Goal: Transaction & Acquisition: Subscribe to service/newsletter

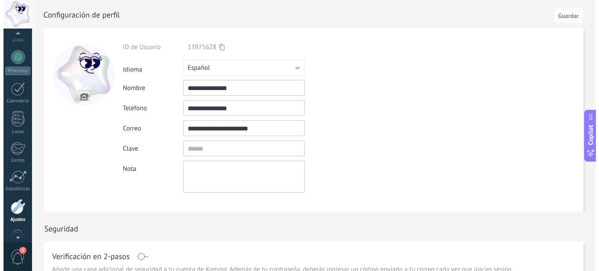
scroll to position [55, 0]
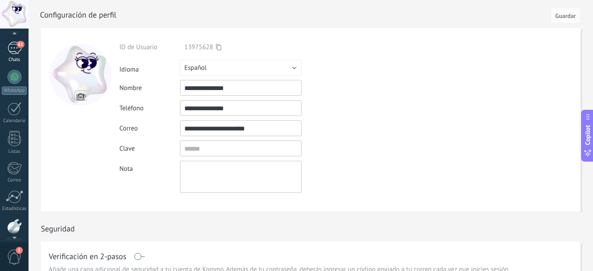
click at [21, 48] on div "61" at bounding box center [14, 48] width 14 height 13
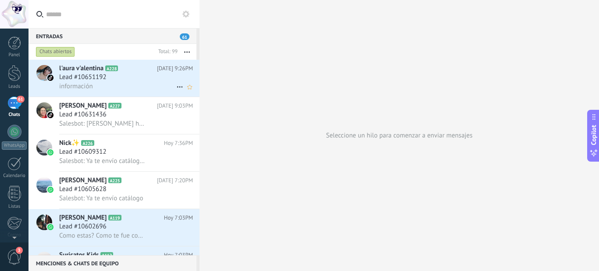
click at [158, 82] on div "información" at bounding box center [126, 86] width 134 height 9
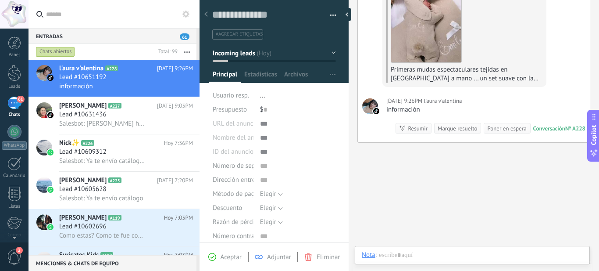
scroll to position [65, 0]
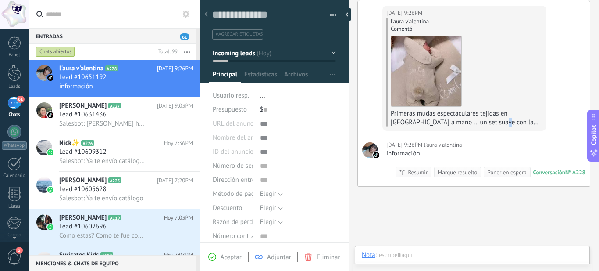
click at [468, 121] on span "Primeras mudas espectaculares tejidas en Colombia a mano ... un set suave con l…" at bounding box center [466, 139] width 150 height 61
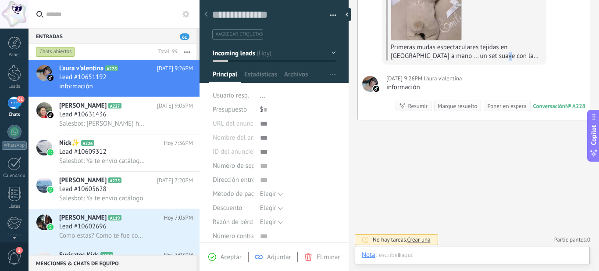
scroll to position [88, 0]
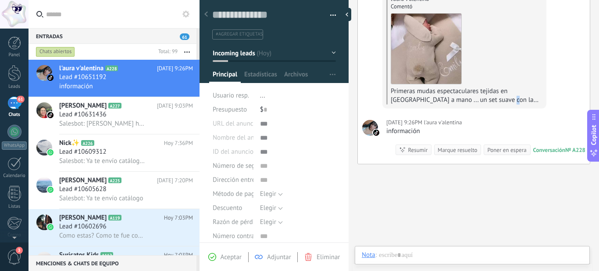
click at [478, 102] on span "Primeras mudas espectaculares tejidas en Colombia a mano ... un set suave con l…" at bounding box center [466, 117] width 150 height 61
drag, startPoint x: 478, startPoint y: 102, endPoint x: 519, endPoint y: 99, distance: 41.4
click at [519, 99] on div "Primeras mudas espectaculares tejidas en Colombia a mano ... un set suave con l…" at bounding box center [469, 96] width 156 height 18
click at [429, 129] on div "información" at bounding box center [424, 131] width 76 height 9
drag, startPoint x: 418, startPoint y: 133, endPoint x: 425, endPoint y: 130, distance: 7.1
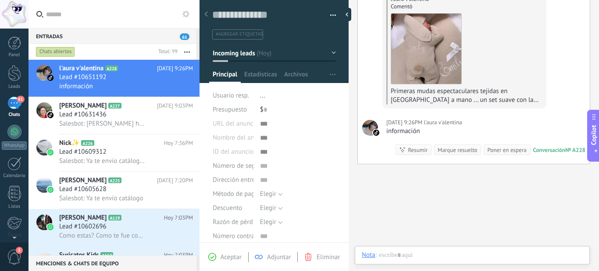
click at [423, 131] on div "información" at bounding box center [424, 131] width 76 height 9
click at [428, 130] on div "información" at bounding box center [424, 131] width 76 height 9
click at [429, 134] on div "información" at bounding box center [424, 131] width 76 height 9
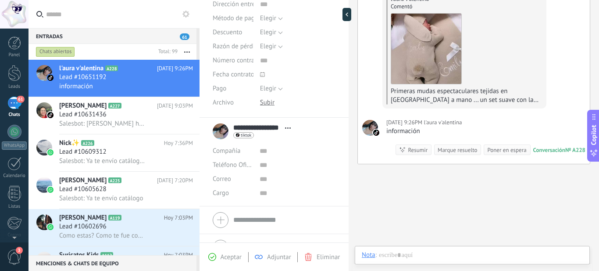
scroll to position [195, 0]
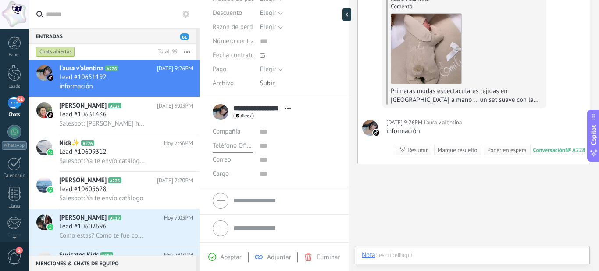
click at [250, 143] on span "Teléfono Oficina" at bounding box center [236, 145] width 46 height 8
click at [279, 145] on input "text" at bounding box center [298, 146] width 76 height 14
click at [114, 156] on div "Lead #10609312" at bounding box center [126, 151] width 134 height 9
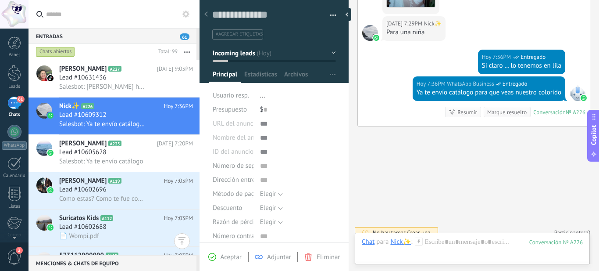
scroll to position [88, 0]
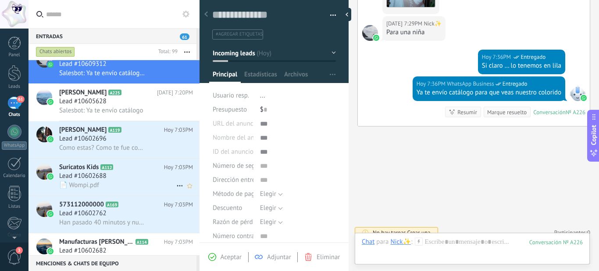
click at [126, 183] on div "📄 Wompi.pdf" at bounding box center [126, 184] width 134 height 9
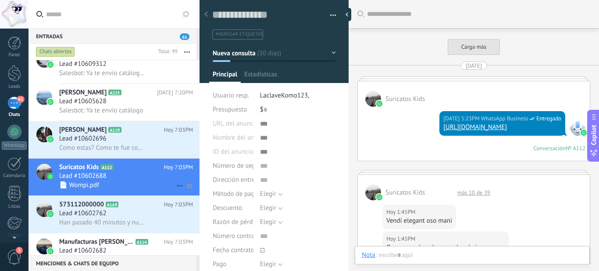
scroll to position [569, 0]
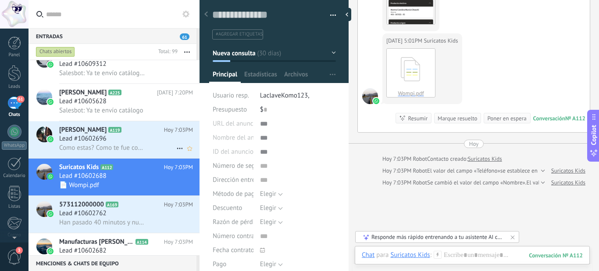
click at [128, 145] on span "Como estas? Como te fue con los extractos." at bounding box center [102, 147] width 86 height 8
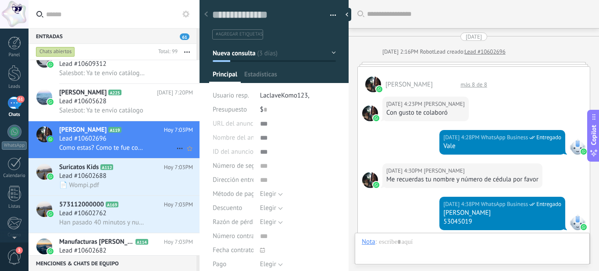
scroll to position [448, 0]
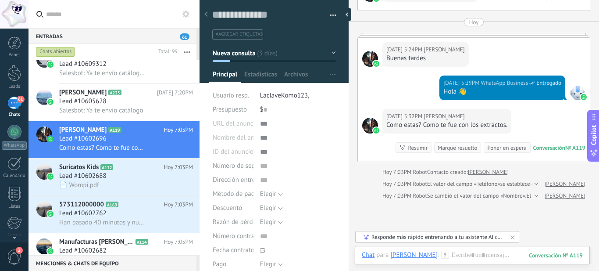
click at [370, 55] on div at bounding box center [370, 59] width 16 height 16
click at [368, 130] on div at bounding box center [370, 126] width 16 height 16
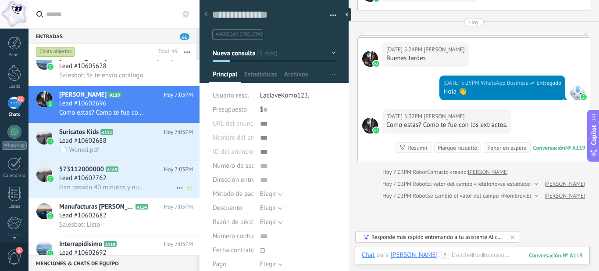
scroll to position [132, 0]
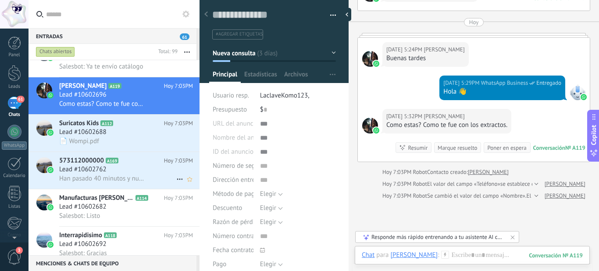
click at [129, 180] on span "Han pasado 40 minutos y nuestro chat finalizó 😃 *¡Fue un gusto ayudarte!* Una v…" at bounding box center [102, 178] width 86 height 8
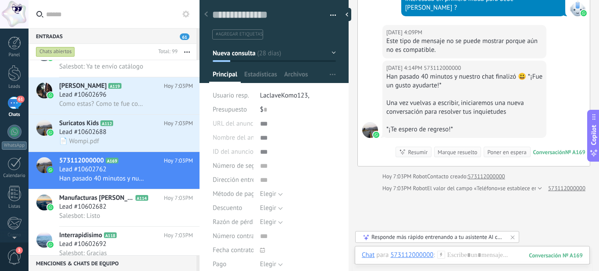
scroll to position [768, 0]
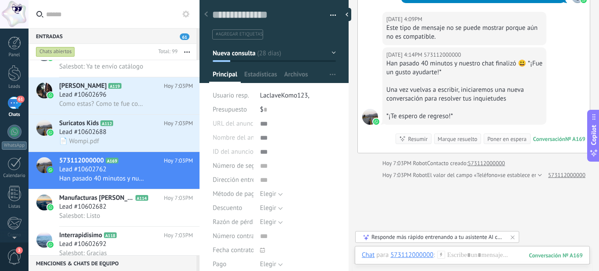
click at [451, 86] on div "Una vez vuelvas a escribir, iniciaremos una nueva conversación para resolver tu…" at bounding box center [464, 95] width 156 height 18
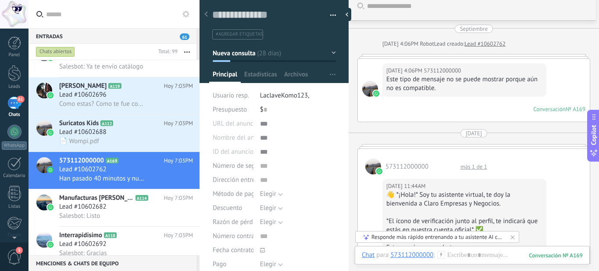
scroll to position [0, 0]
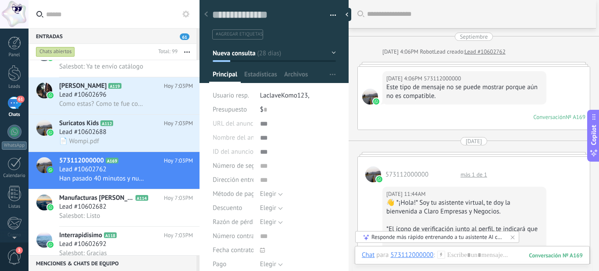
click at [378, 96] on div "08/09/2025 4:06PM 573112000000 Este tipo de mensaje no se puede mostrar porque …" at bounding box center [474, 98] width 232 height 63
drag, startPoint x: 486, startPoint y: 97, endPoint x: 488, endPoint y: 101, distance: 4.7
click at [488, 101] on div "08/09/2025 4:06PM 573112000000 Este tipo de mensaje no se puede mostrar porque …" at bounding box center [465, 87] width 164 height 33
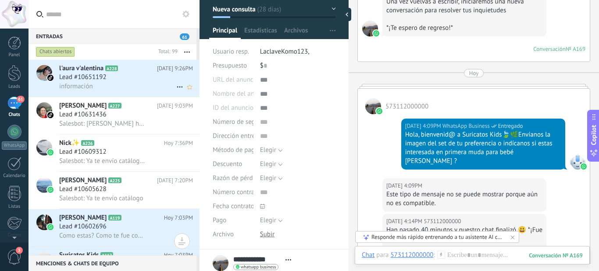
click at [129, 72] on icon at bounding box center [125, 68] width 9 height 9
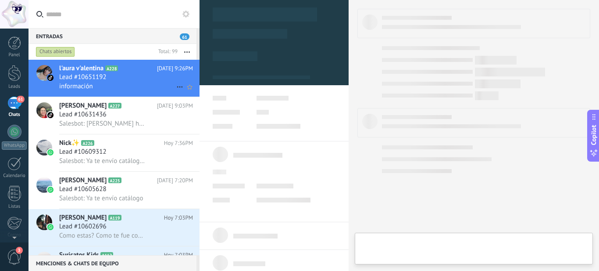
type textarea "**********"
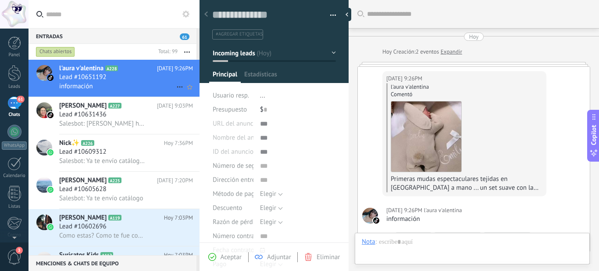
scroll to position [21, 0]
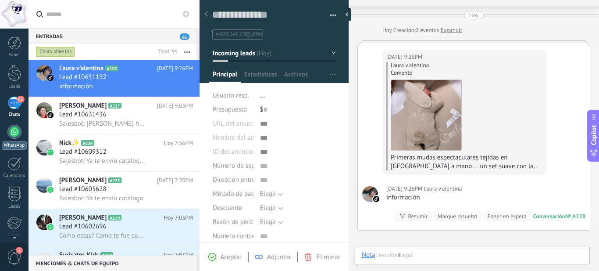
click at [12, 129] on div at bounding box center [14, 132] width 14 height 14
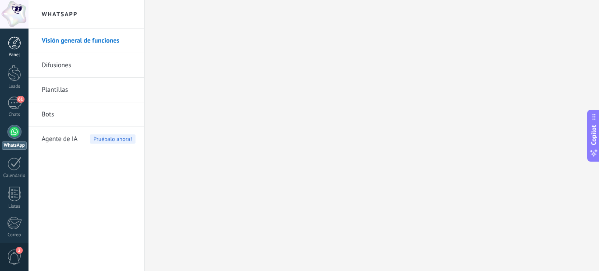
click at [15, 50] on link "Panel" at bounding box center [14, 46] width 29 height 21
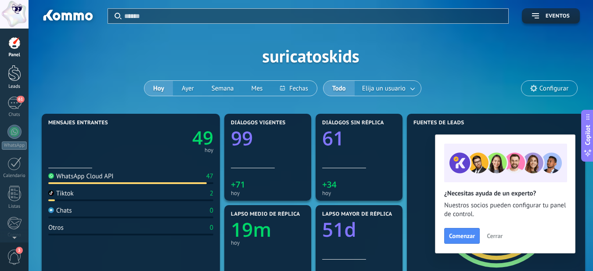
click at [15, 77] on div at bounding box center [14, 73] width 13 height 16
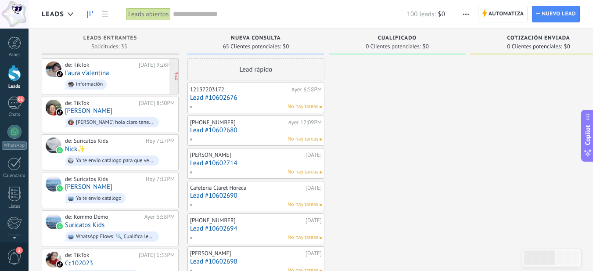
click at [118, 73] on div "de: TikTok Hoy 9:26PM l'aura v'alentina información" at bounding box center [120, 76] width 110 height 30
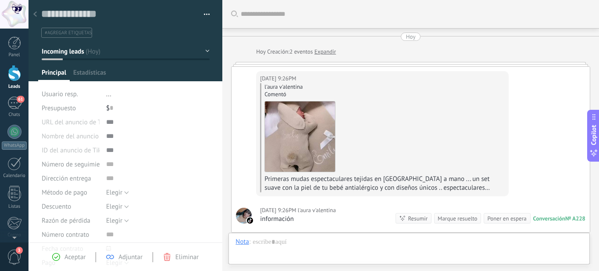
scroll to position [115, 0]
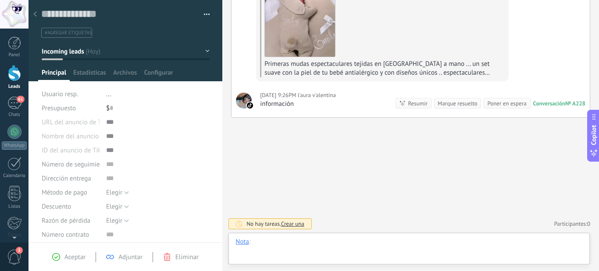
click at [265, 242] on div at bounding box center [409, 250] width 347 height 26
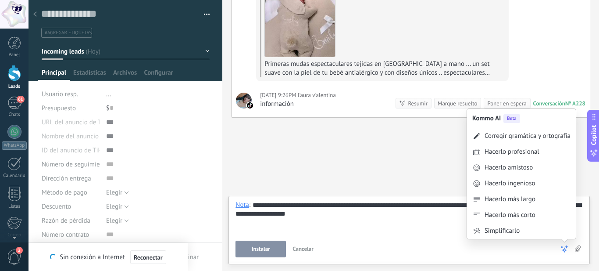
click at [567, 249] on icon at bounding box center [564, 248] width 9 height 9
click at [496, 170] on div "Hacerlo amistoso" at bounding box center [509, 167] width 48 height 9
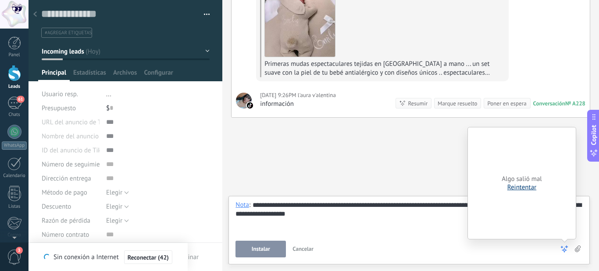
click at [524, 187] on link "Reintentar" at bounding box center [522, 187] width 29 height 8
click at [343, 223] on div "**********" at bounding box center [409, 216] width 347 height 33
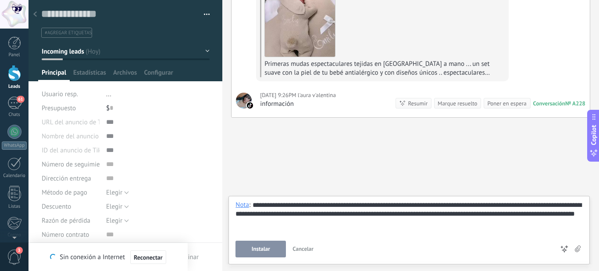
click at [569, 247] on div "Instalar Cancelar Atajos – seleccionar acción – insertar valor del campo Kommo …" at bounding box center [409, 248] width 347 height 17
click at [577, 253] on div "Instalar Cancelar Atajos – seleccionar acción – insertar valor del campo Kommo …" at bounding box center [409, 248] width 347 height 17
click at [579, 250] on icon at bounding box center [578, 248] width 6 height 7
click at [0, 0] on input "file" at bounding box center [0, 0] width 0 height 0
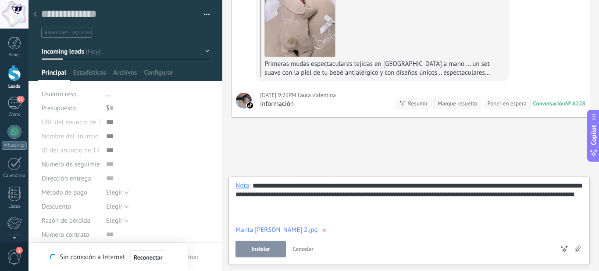
click at [318, 233] on span "×" at bounding box center [324, 230] width 13 height 20
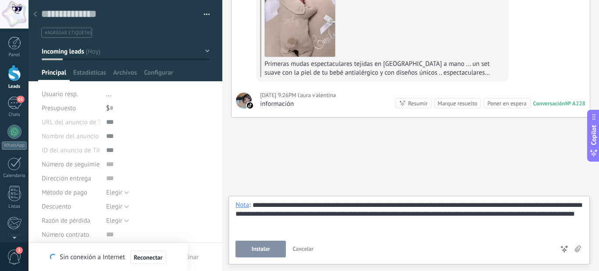
click at [261, 245] on button "Instalar" at bounding box center [261, 248] width 50 height 17
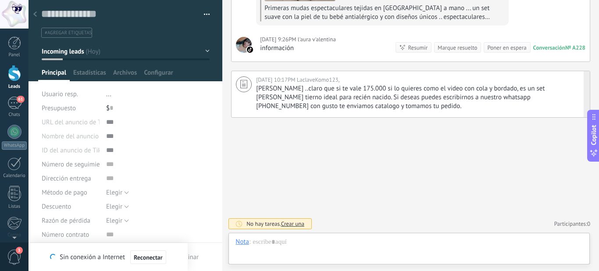
click at [242, 84] on icon at bounding box center [243, 84] width 7 height 8
type textarea "**********"
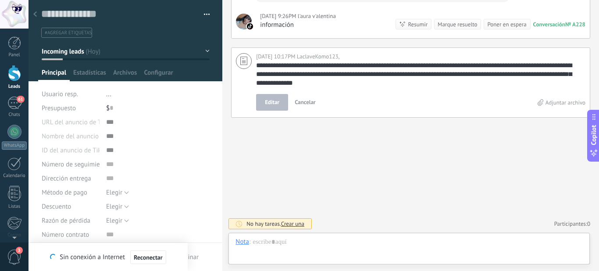
drag, startPoint x: 243, startPoint y: 62, endPoint x: 455, endPoint y: 131, distance: 223.2
click at [455, 130] on div "**********" at bounding box center [410, 38] width 377 height 465
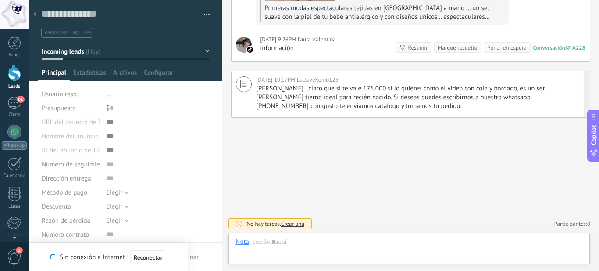
scroll to position [171, 0]
click at [200, 16] on button "button" at bounding box center [203, 14] width 13 height 13
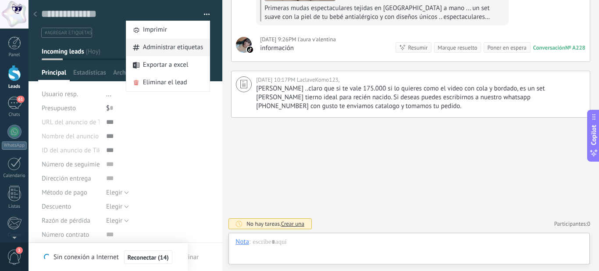
click at [186, 47] on span "Administrar etiquetas" at bounding box center [173, 48] width 61 height 18
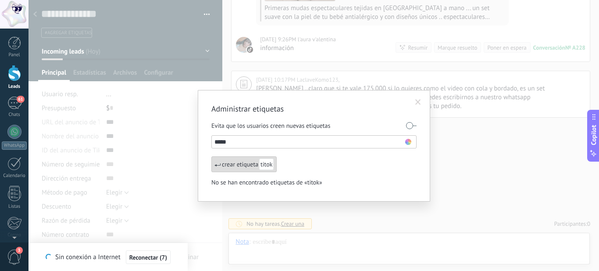
type input "*****"
click at [269, 168] on span "titok" at bounding box center [266, 163] width 14 height 11
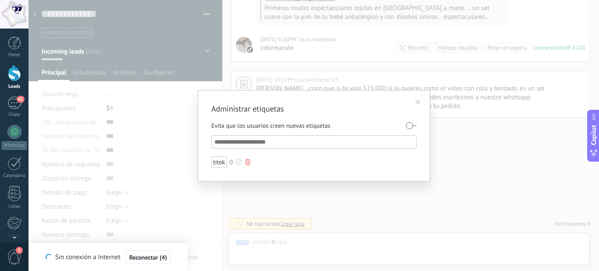
click at [246, 165] on div at bounding box center [247, 162] width 5 height 6
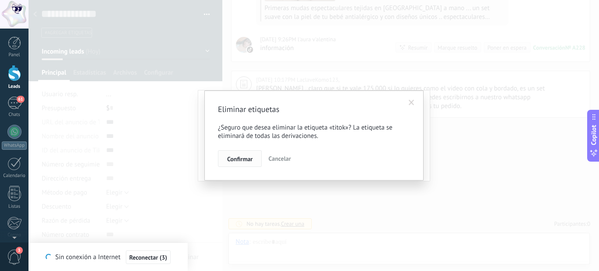
click at [252, 158] on span "Confirmar" at bounding box center [239, 159] width 25 height 6
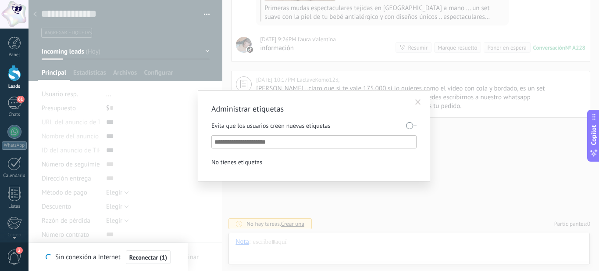
click at [484, 174] on div "Administrar etiquetas Evita que los usuarios creen nuevas etiquetas No tienes e…" at bounding box center [314, 135] width 571 height 271
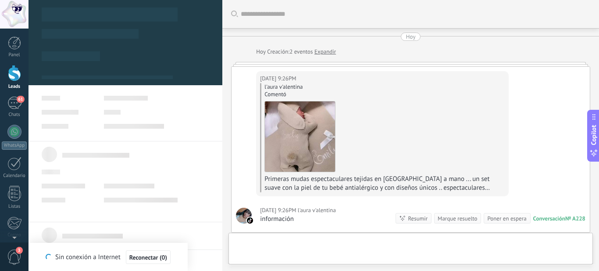
type textarea "**********"
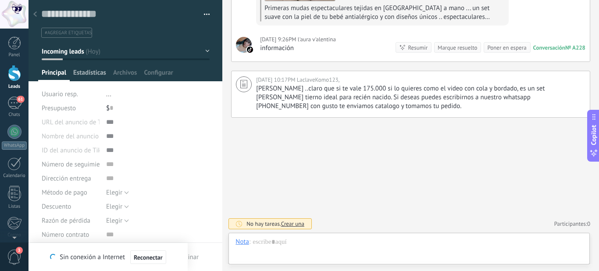
click at [93, 73] on span "Estadísticas" at bounding box center [89, 74] width 33 height 13
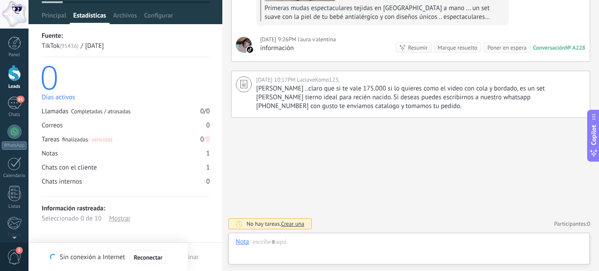
scroll to position [58, 0]
click at [129, 12] on span "Archivos" at bounding box center [125, 17] width 24 height 13
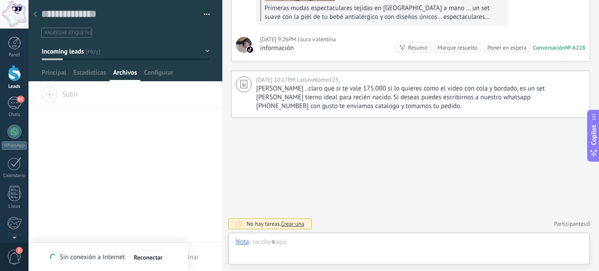
click at [158, 68] on div at bounding box center [126, 40] width 194 height 81
click at [156, 74] on span "Configurar" at bounding box center [158, 74] width 29 height 13
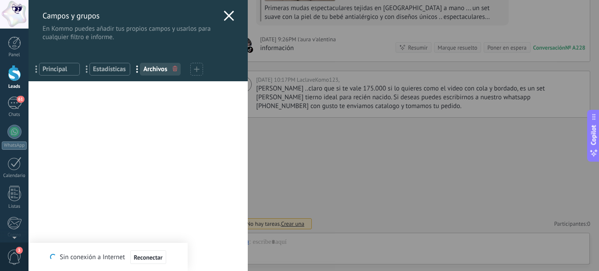
click at [233, 16] on div "Campos y grupos En Kommo puedes añadir tus propios campos y usarlos para cualqu…" at bounding box center [138, 20] width 219 height 41
click at [224, 16] on icon at bounding box center [229, 16] width 11 height 11
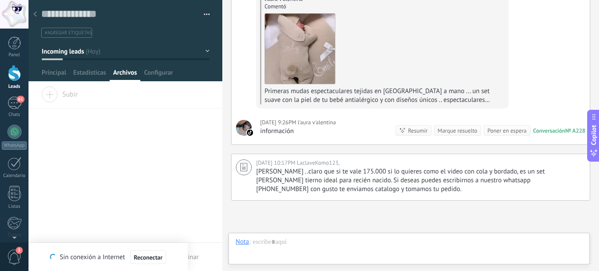
scroll to position [171, 0]
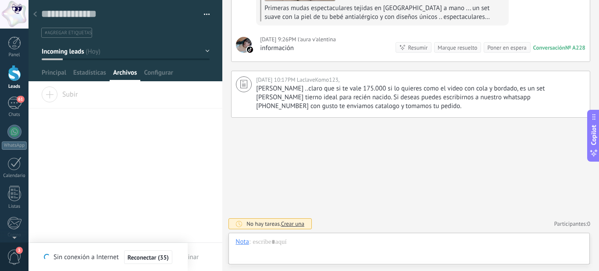
click at [395, 165] on div "Buscar Carga más Hoy Hoy Creación: 2 eventos Expandir Hoy 9:26PM l'aura v'alent…" at bounding box center [410, 49] width 377 height 441
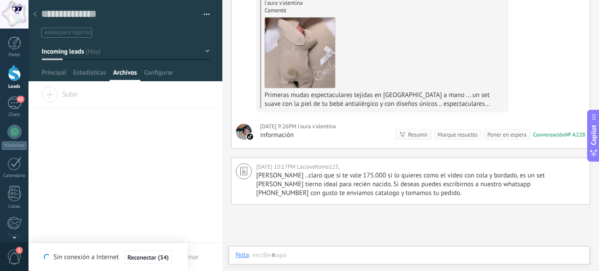
scroll to position [83, 0]
click at [441, 135] on div "Marque resuelto" at bounding box center [457, 135] width 39 height 8
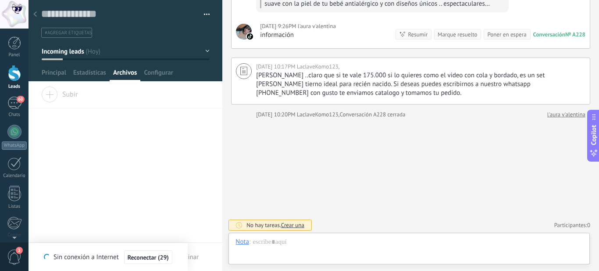
scroll to position [185, 0]
click at [158, 72] on span "Configurar" at bounding box center [158, 74] width 29 height 13
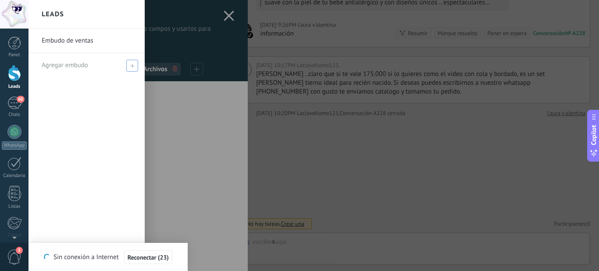
click at [130, 65] on icon at bounding box center [132, 66] width 4 height 4
click at [75, 69] on input "text" at bounding box center [83, 65] width 82 height 14
type input "********"
click at [135, 61] on span at bounding box center [134, 65] width 10 height 11
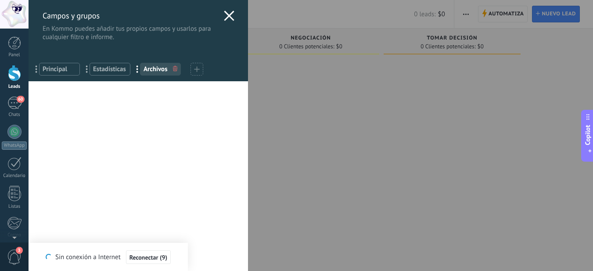
click at [511, 94] on div "Campos y grupos En Kommo puedes añadir tus propios campos y usarlos para cualqu…" at bounding box center [311, 135] width 564 height 271
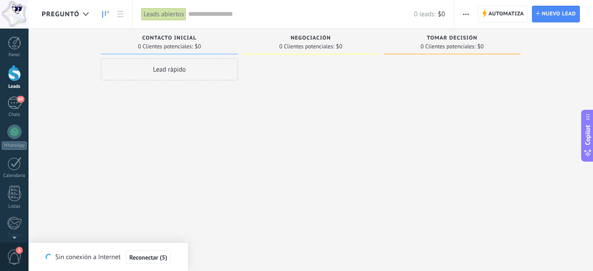
click at [179, 72] on div "Lead rápido" at bounding box center [169, 69] width 137 height 22
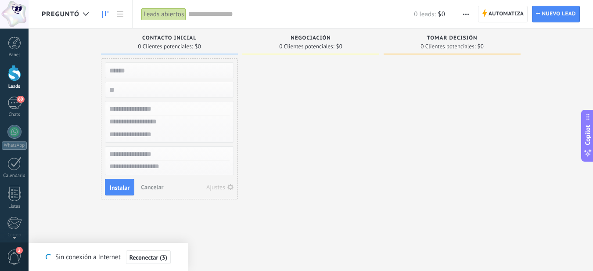
click at [286, 89] on div at bounding box center [310, 136] width 137 height 156
click at [116, 187] on span "Instalar" at bounding box center [120, 187] width 20 height 6
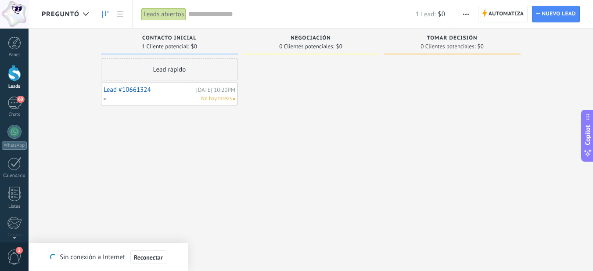
click at [142, 96] on div "No hay tareas" at bounding box center [167, 99] width 129 height 8
click at [331, 47] on span "0 Clientes potenciales:" at bounding box center [306, 46] width 55 height 5
click at [502, 17] on span "Automatiza" at bounding box center [506, 14] width 36 height 16
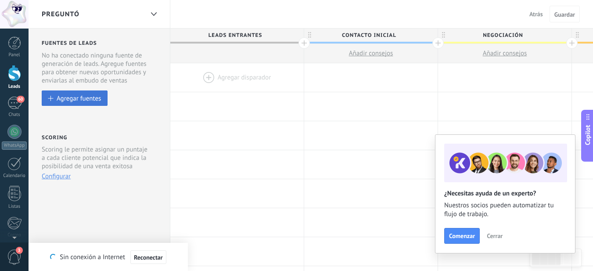
click at [72, 94] on button "Agregar fuentes" at bounding box center [75, 97] width 66 height 15
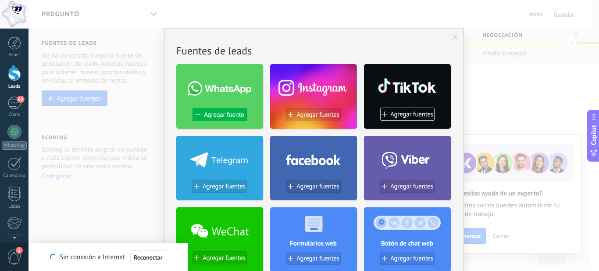
click at [218, 116] on span "Agregar fuente" at bounding box center [224, 114] width 40 height 7
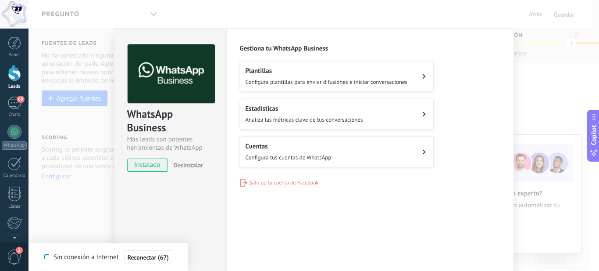
click at [407, 150] on button "Cuentas Configura tus cuentas de WhatsApp" at bounding box center [337, 151] width 194 height 31
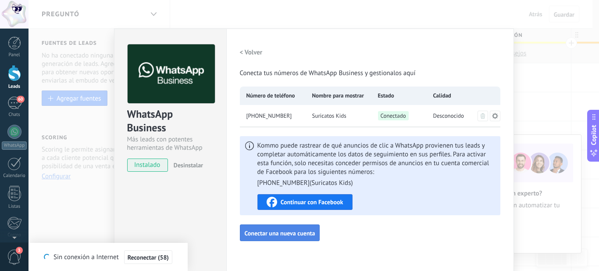
click at [264, 233] on span "Conectar una nueva cuenta" at bounding box center [280, 233] width 71 height 6
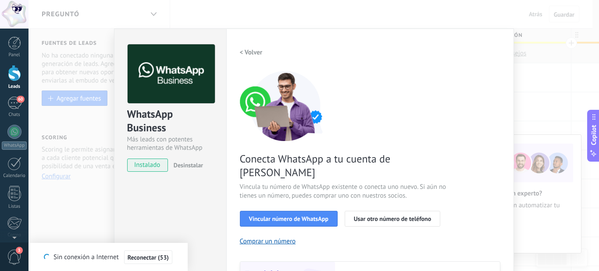
click at [559, 77] on div "WhatsApp Business Más leads con potentes herramientas de WhatsApp instalado Des…" at bounding box center [314, 135] width 571 height 271
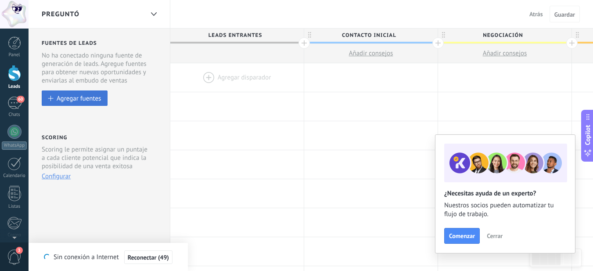
click at [93, 100] on div "Agregar fuentes" at bounding box center [79, 97] width 44 height 7
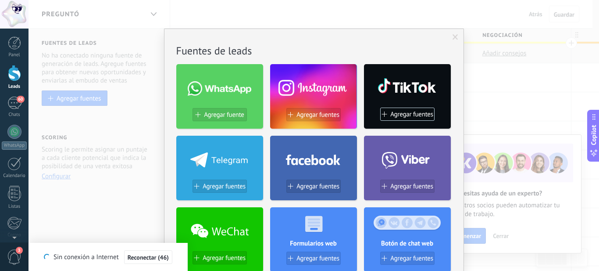
click at [229, 85] on span at bounding box center [220, 88] width 64 height 14
click at [227, 112] on span "Agregar fuente" at bounding box center [224, 114] width 40 height 7
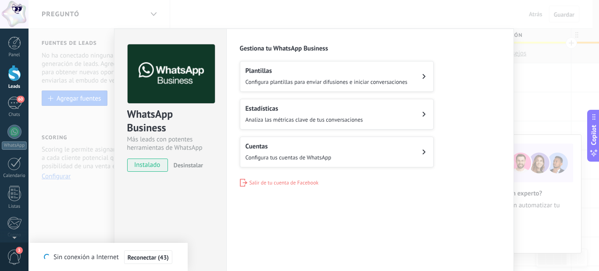
click at [298, 79] on span "Configura plantillas para enviar difusiones e iniciar conversaciones" at bounding box center [327, 81] width 162 height 7
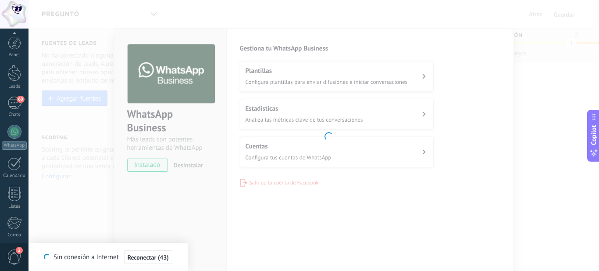
scroll to position [94, 0]
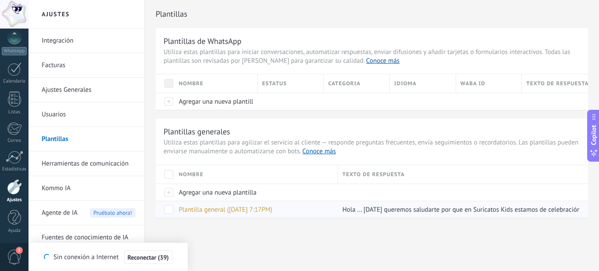
click at [231, 211] on span "Plantilla general (05.10.2025 7:17PM)" at bounding box center [225, 209] width 93 height 8
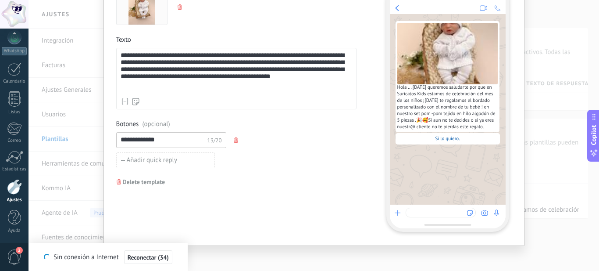
scroll to position [88, 0]
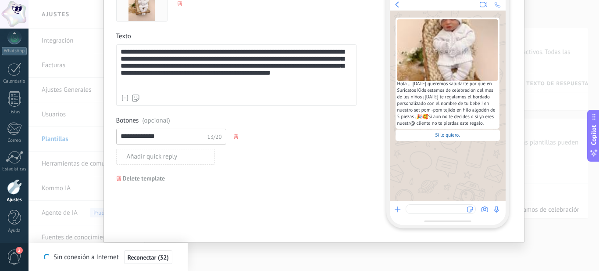
click at [421, 154] on div "Hola ... hoy queremos saludarte por que en Suricatos Kids estamos de celebració…" at bounding box center [448, 106] width 116 height 190
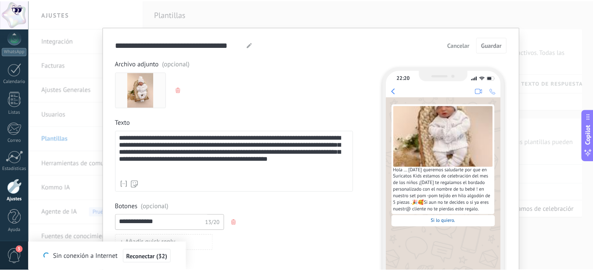
scroll to position [0, 0]
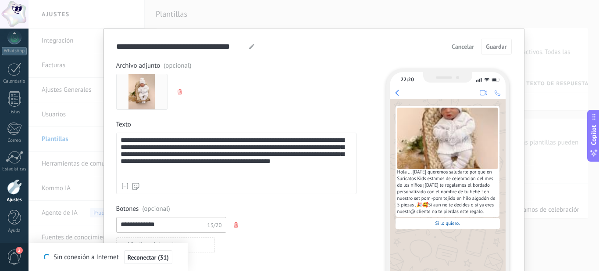
drag, startPoint x: 216, startPoint y: 100, endPoint x: 234, endPoint y: 92, distance: 20.0
click at [211, 100] on div "Archivo adjunto (opcional)" at bounding box center [236, 85] width 240 height 48
click at [540, 36] on div "**********" at bounding box center [314, 135] width 571 height 271
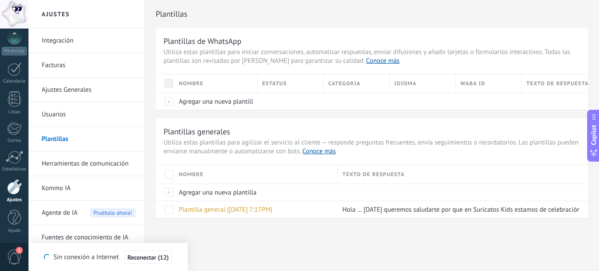
click at [73, 163] on link "Herramientas de comunicación" at bounding box center [89, 163] width 94 height 25
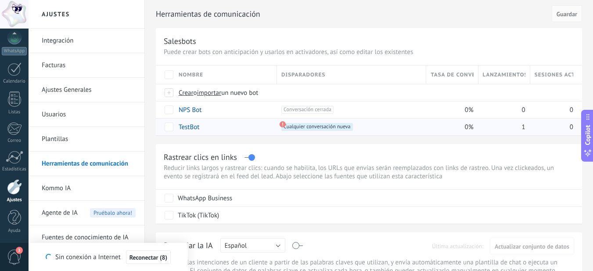
click at [328, 125] on span "Cualquier conversación nueva +0" at bounding box center [316, 127] width 71 height 8
click at [523, 129] on span "1" at bounding box center [524, 127] width 4 height 8
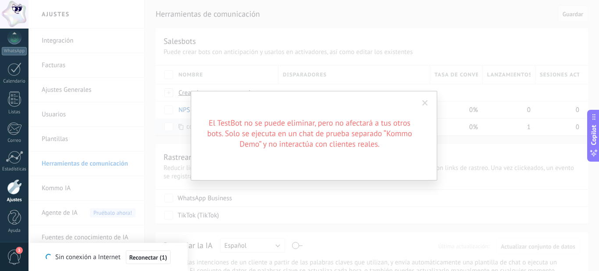
click at [426, 102] on span at bounding box center [425, 103] width 6 height 6
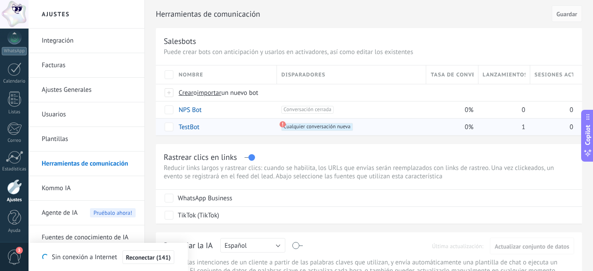
click at [65, 68] on link "Facturas" at bounding box center [89, 65] width 94 height 25
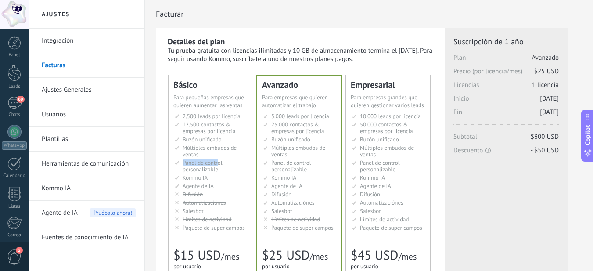
click at [218, 157] on ul "2.500 сделок на место 2.500 leads per seat 2.500 leads por licencia 添加线索和联系人 2.…" at bounding box center [211, 172] width 73 height 118
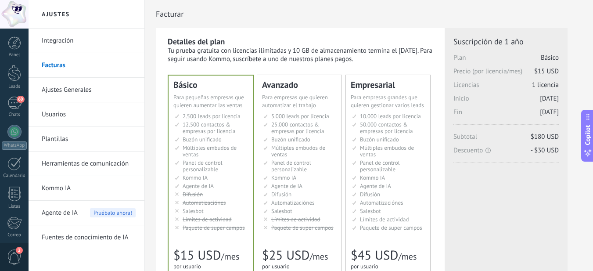
drag, startPoint x: 218, startPoint y: 157, endPoint x: 221, endPoint y: 86, distance: 71.5
click at [221, 86] on div "Básico" at bounding box center [210, 84] width 75 height 9
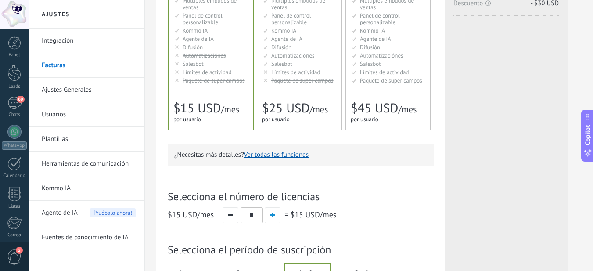
scroll to position [263, 0]
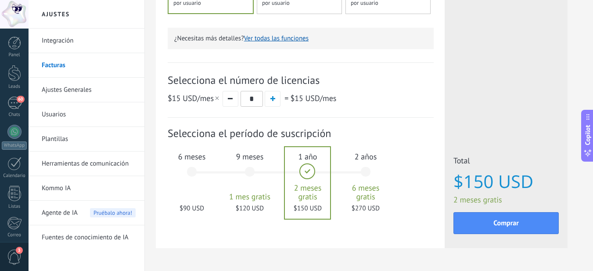
click at [73, 94] on link "Ajustes Generales" at bounding box center [89, 90] width 94 height 25
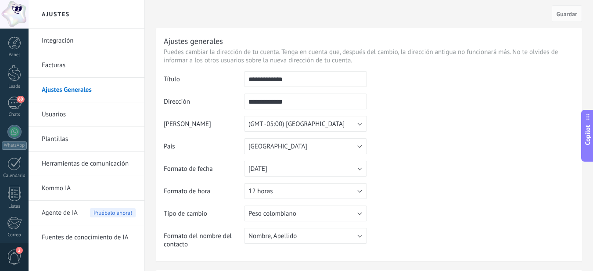
click at [96, 65] on link "Facturas" at bounding box center [89, 65] width 94 height 25
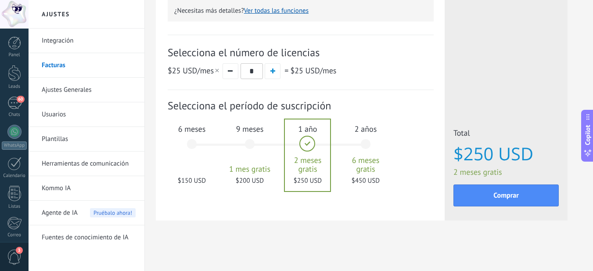
click at [192, 176] on span "$150 USD" at bounding box center [191, 180] width 47 height 8
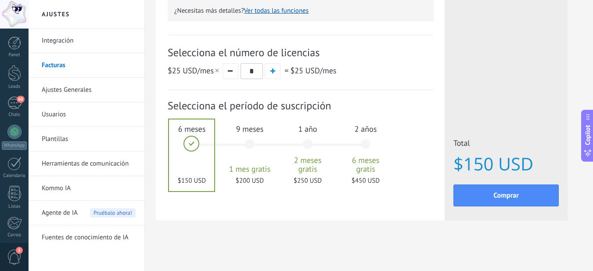
click at [320, 73] on span "$25 USD /mes" at bounding box center [313, 70] width 46 height 10
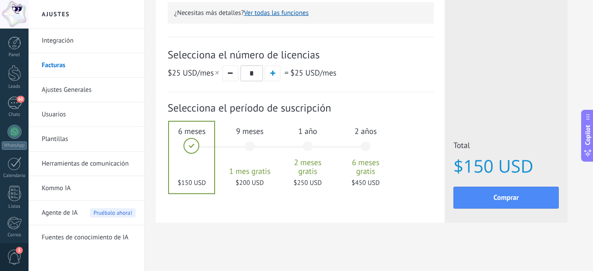
scroll to position [291, 0]
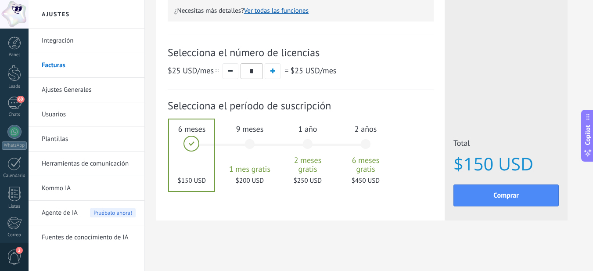
click at [196, 68] on span "$25 USD" at bounding box center [182, 70] width 29 height 10
click at [196, 144] on div at bounding box center [191, 155] width 45 height 72
click at [247, 145] on div "9 meses 1 mes gratis $200 USD" at bounding box center [249, 148] width 47 height 62
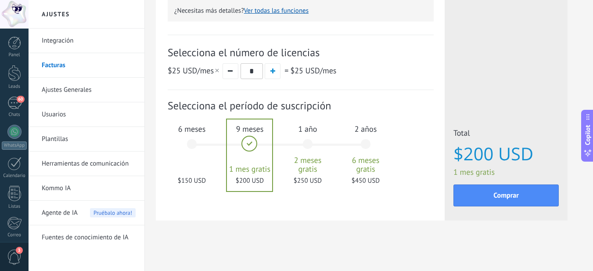
click at [310, 146] on div "1 año 2 meses gratis $250 USD" at bounding box center [307, 148] width 47 height 62
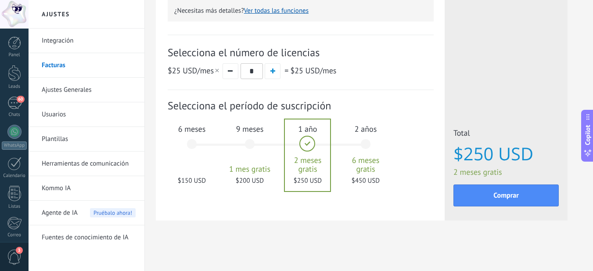
click at [363, 143] on div "2 años 6 meses gratis $450 USD" at bounding box center [365, 148] width 47 height 62
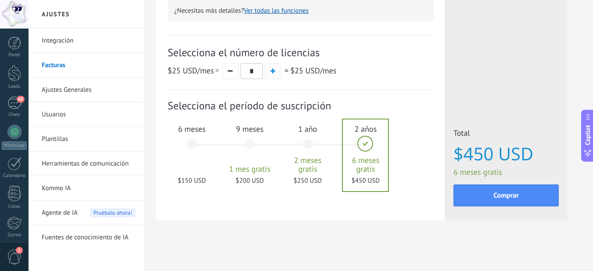
click at [273, 71] on span "button" at bounding box center [272, 70] width 5 height 5
click at [188, 131] on span "6 meses" at bounding box center [191, 129] width 47 height 10
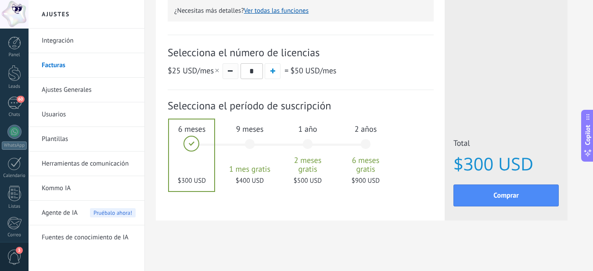
click at [233, 72] on button "button" at bounding box center [230, 71] width 16 height 16
type input "*"
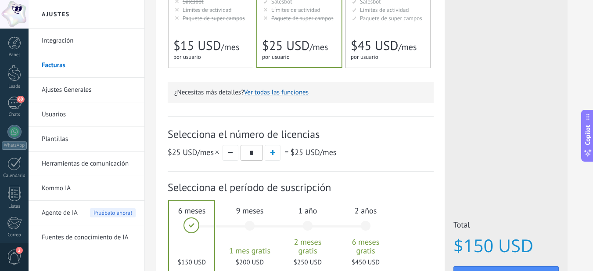
scroll to position [263, 0]
